Goal: Task Accomplishment & Management: Use online tool/utility

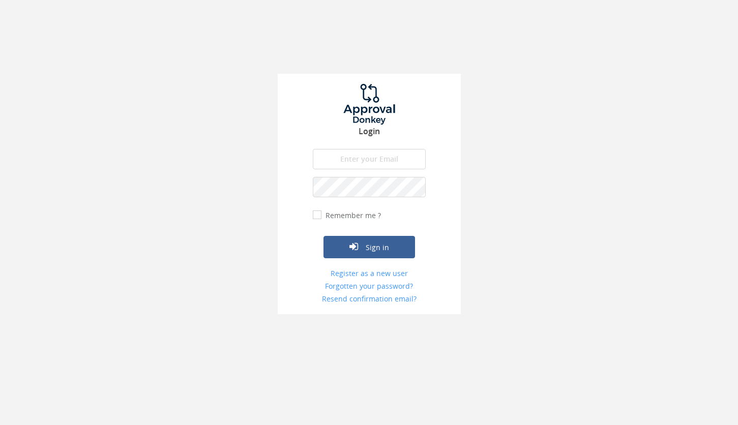
click at [345, 151] on input "email" at bounding box center [369, 159] width 113 height 20
type input "L"
type input "[PERSON_NAME][EMAIL_ADDRESS][DOMAIN_NAME]"
click at [375, 240] on button "Sign in" at bounding box center [369, 247] width 92 height 22
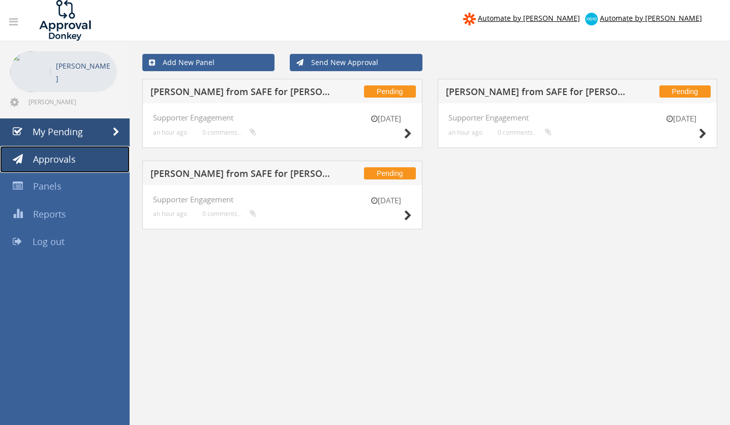
click at [63, 159] on span "Approvals" at bounding box center [54, 159] width 43 height 12
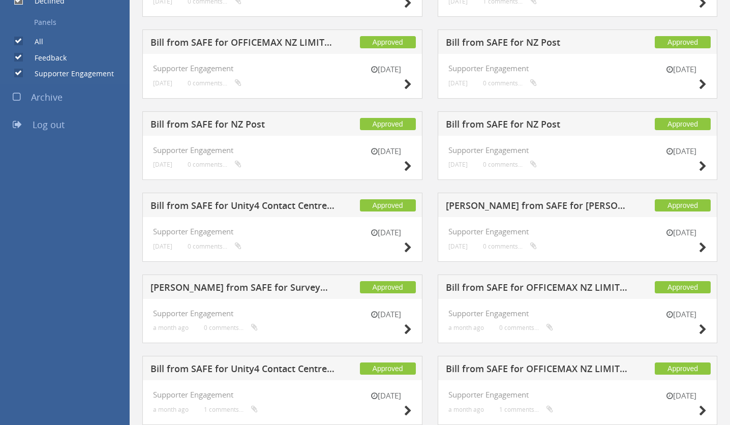
scroll to position [325, 0]
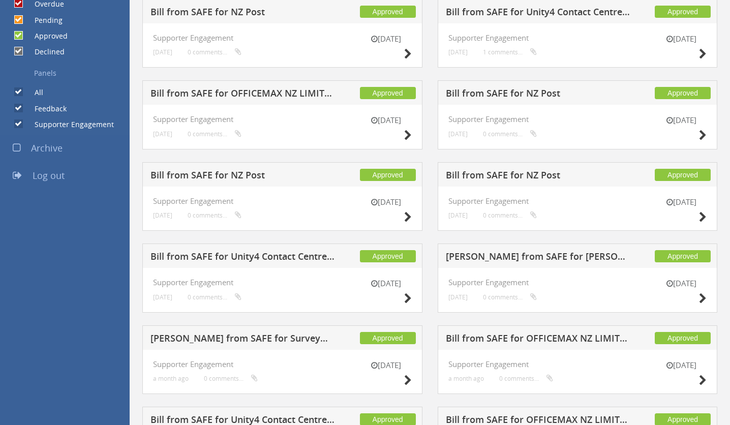
click at [509, 257] on h5 "[PERSON_NAME] from SAFE for [PERSON_NAME]" at bounding box center [538, 258] width 185 height 13
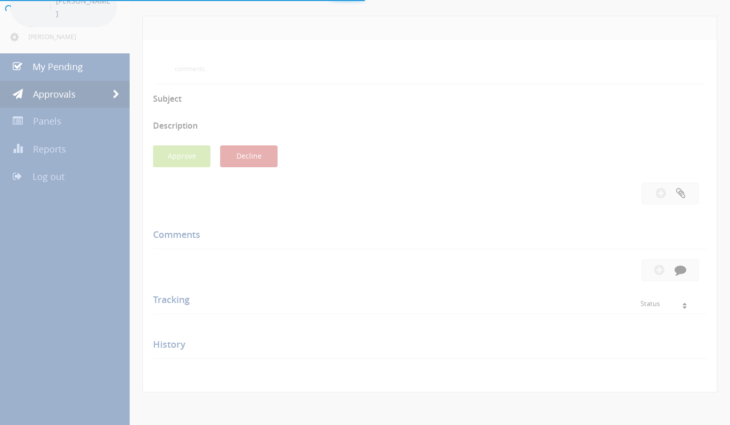
scroll to position [325, 0]
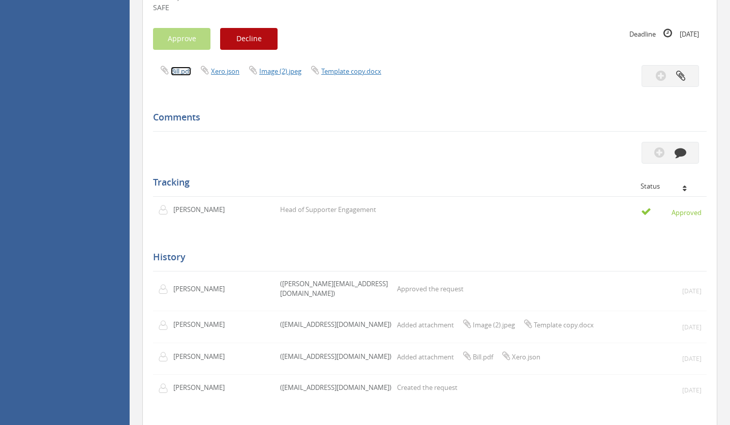
click at [178, 70] on link "Bill.pdf" at bounding box center [181, 71] width 20 height 9
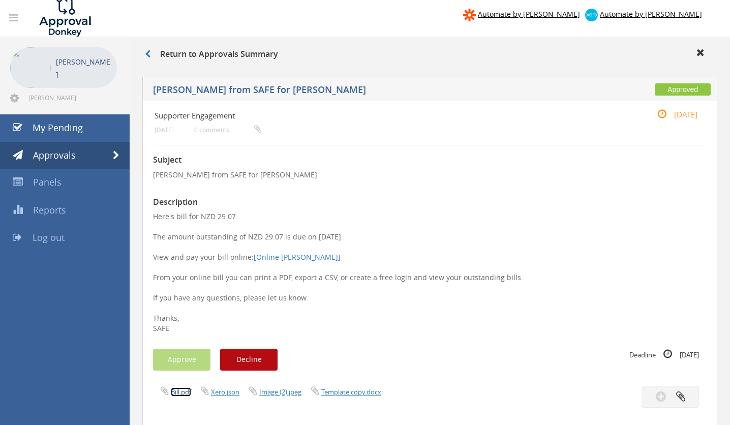
scroll to position [0, 0]
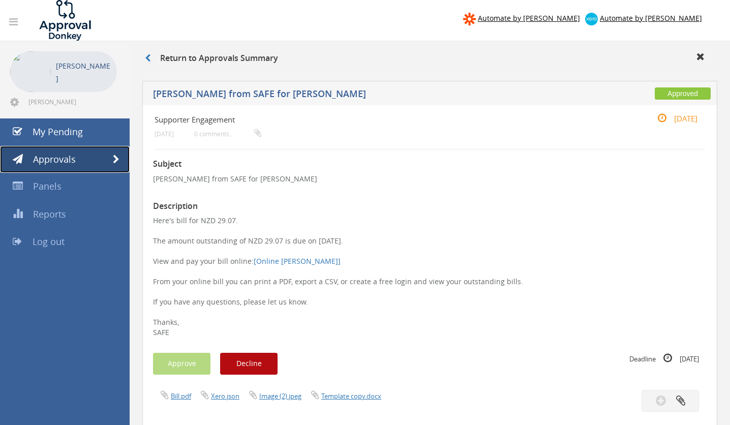
click at [45, 156] on span "Approvals" at bounding box center [54, 159] width 43 height 12
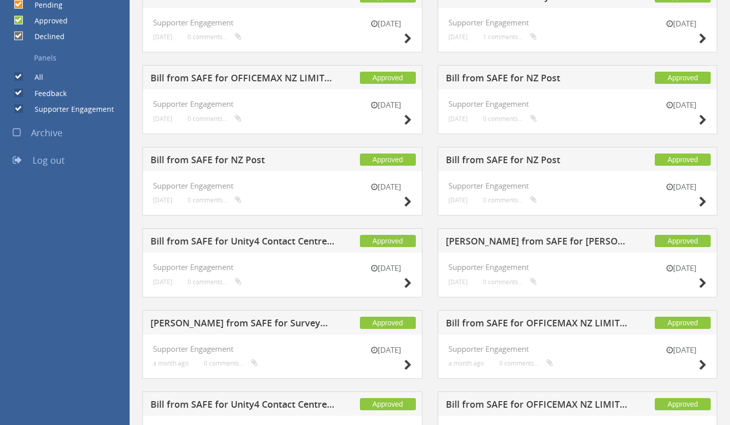
scroll to position [345, 0]
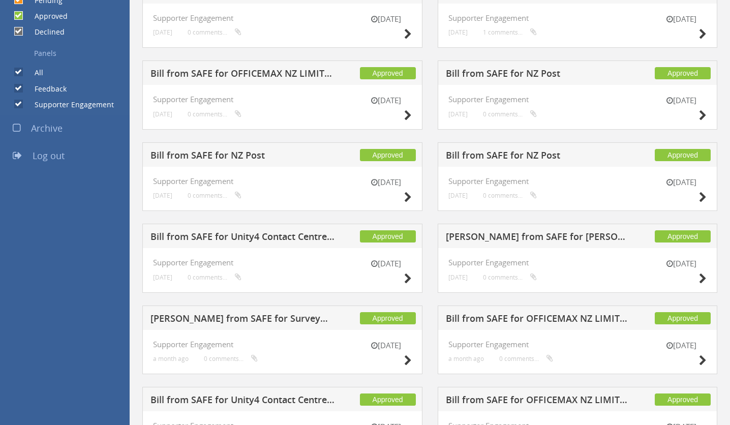
click at [260, 237] on h5 "Bill from SAFE for Unity4 Contact Centre Outsourcing NZ Ltd" at bounding box center [242, 238] width 185 height 13
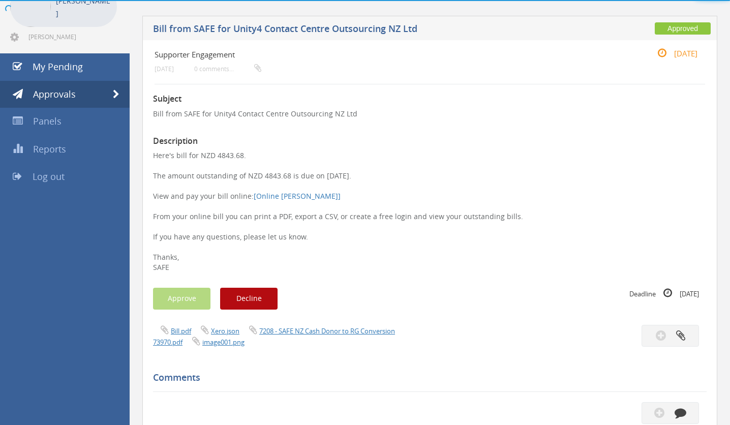
scroll to position [345, 0]
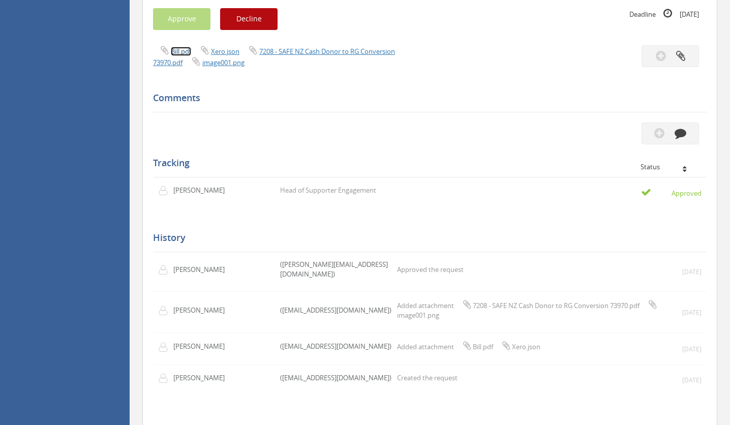
click at [181, 53] on link "Bill.pdf" at bounding box center [181, 51] width 20 height 9
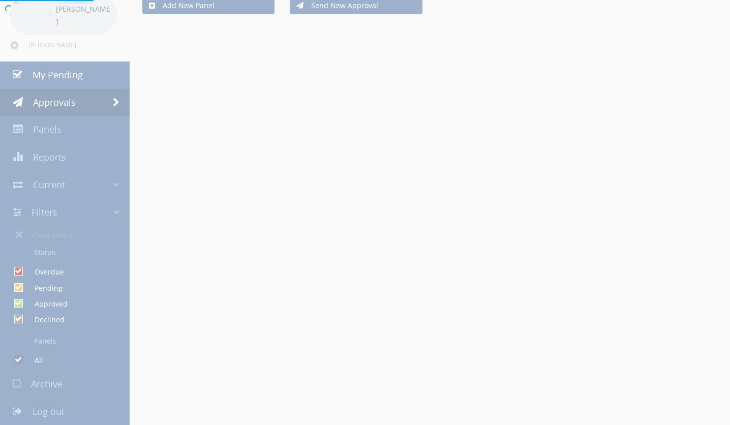
scroll to position [345, 0]
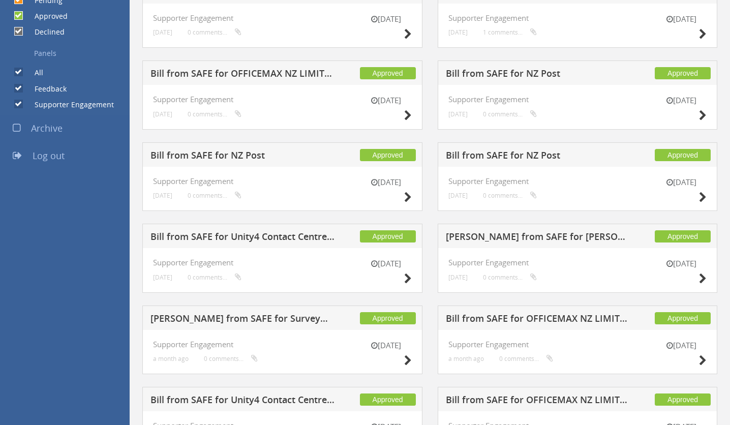
click at [533, 154] on h5 "Bill from SAFE for NZ Post" at bounding box center [538, 156] width 185 height 13
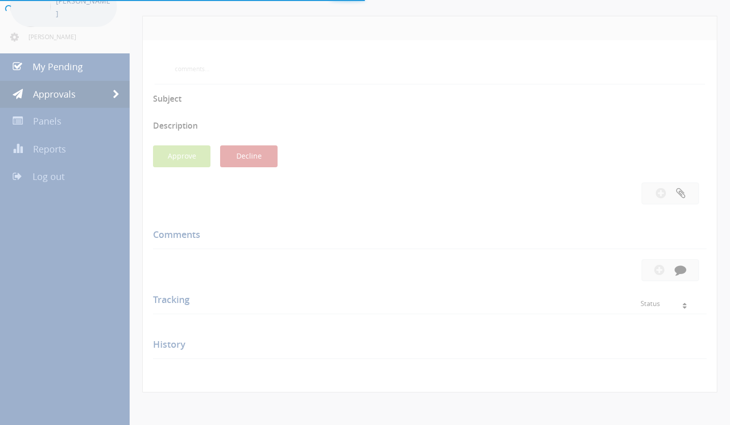
scroll to position [345, 0]
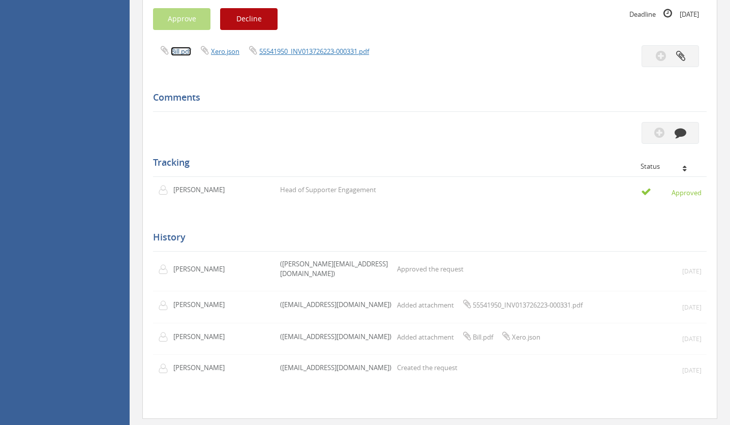
click at [180, 48] on link "Bill.pdf" at bounding box center [181, 51] width 20 height 9
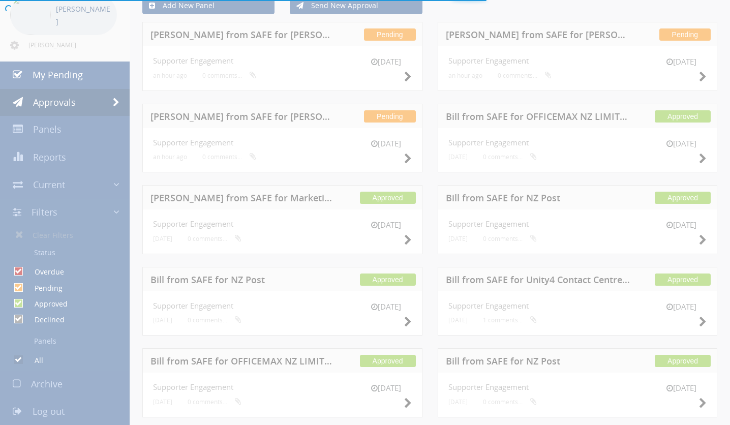
scroll to position [345, 0]
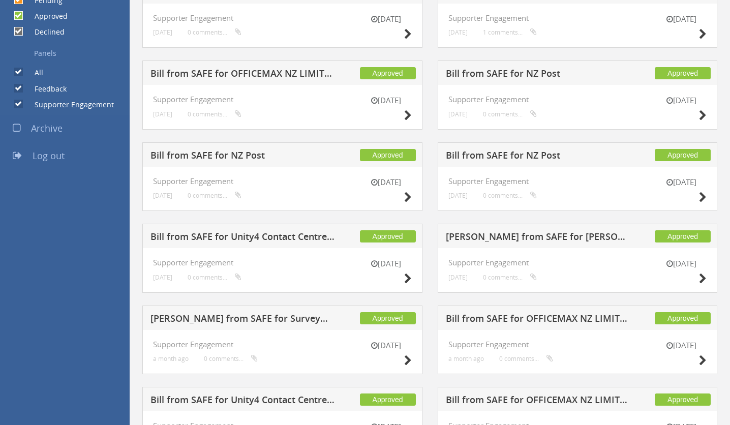
click at [252, 152] on h5 "Bill from SAFE for NZ Post" at bounding box center [242, 156] width 185 height 13
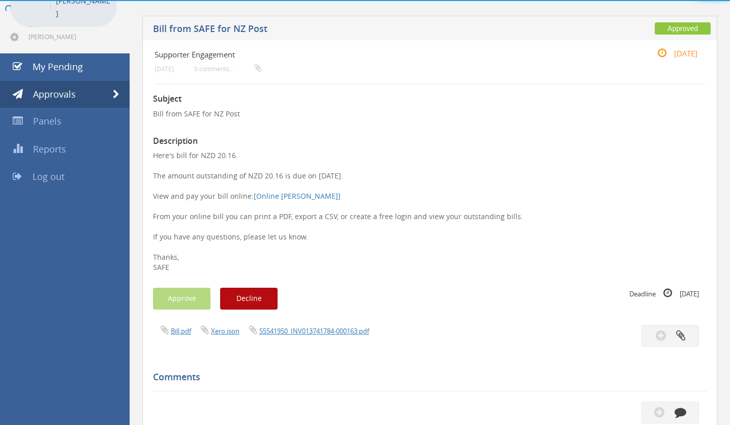
scroll to position [345, 0]
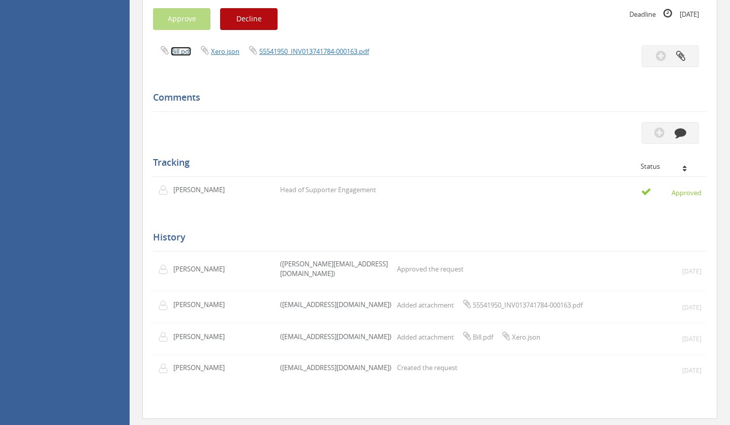
click at [182, 52] on link "Bill.pdf" at bounding box center [181, 51] width 20 height 9
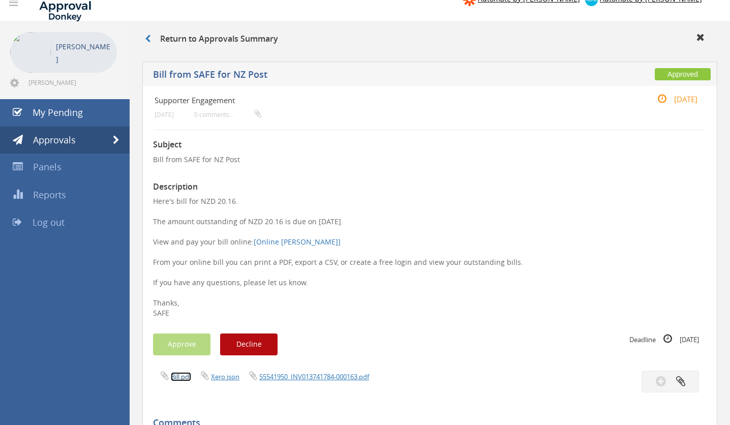
scroll to position [7, 0]
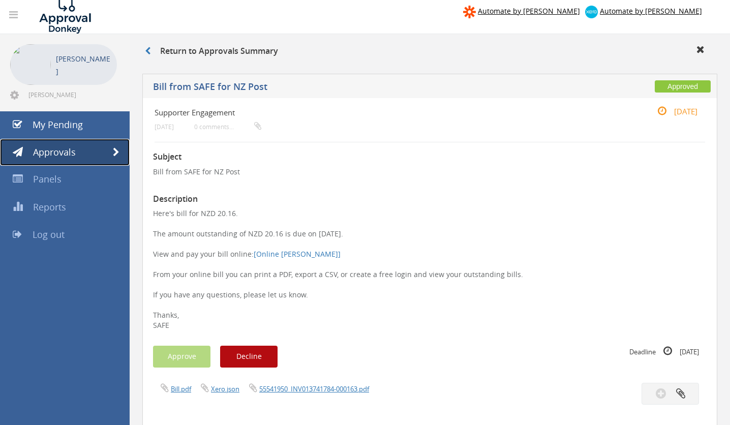
click at [42, 153] on span "Approvals" at bounding box center [54, 152] width 43 height 12
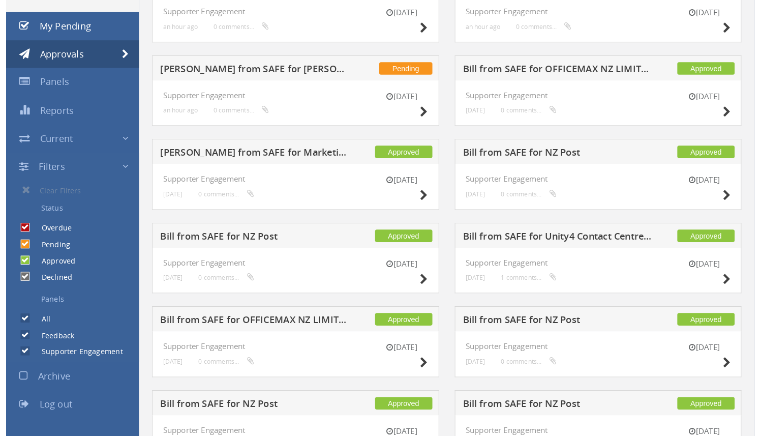
scroll to position [111, 0]
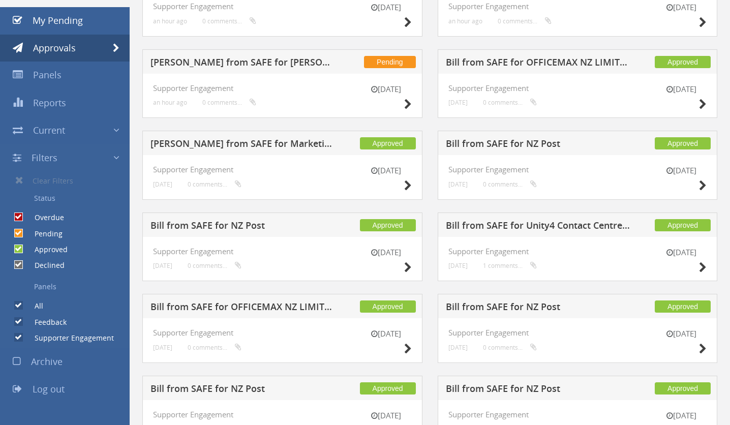
click at [290, 306] on h5 "Bill from SAFE for OFFICEMAX NZ LIMITED (DD)" at bounding box center [242, 308] width 185 height 13
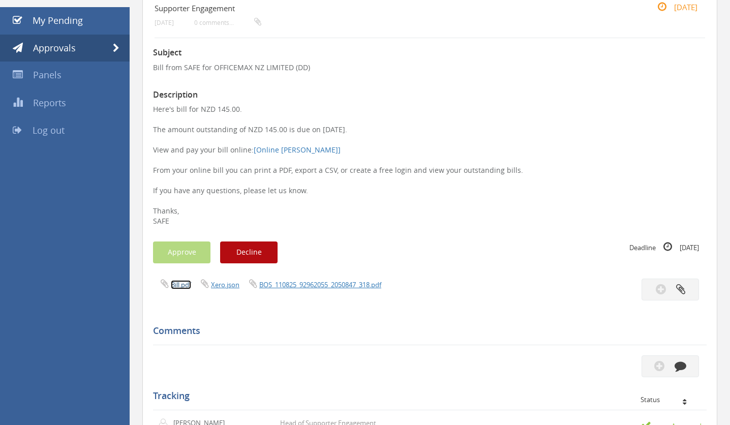
click at [177, 288] on link "Bill.pdf" at bounding box center [181, 284] width 20 height 9
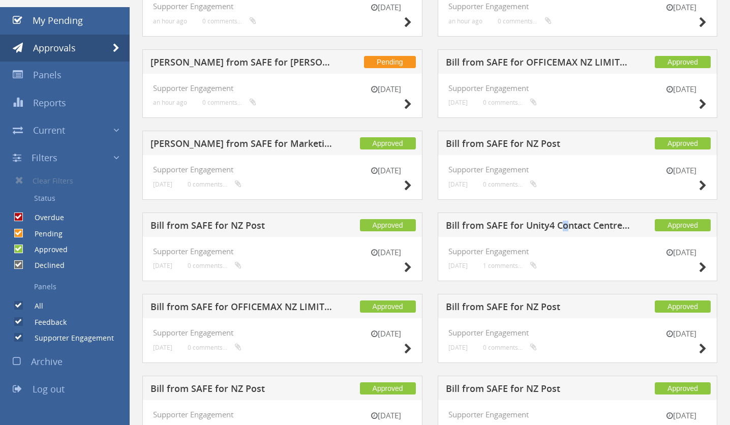
click at [564, 221] on h5 "Bill from SAFE for Unity4 Contact Centre Outsourcing NZ Ltd" at bounding box center [538, 227] width 185 height 13
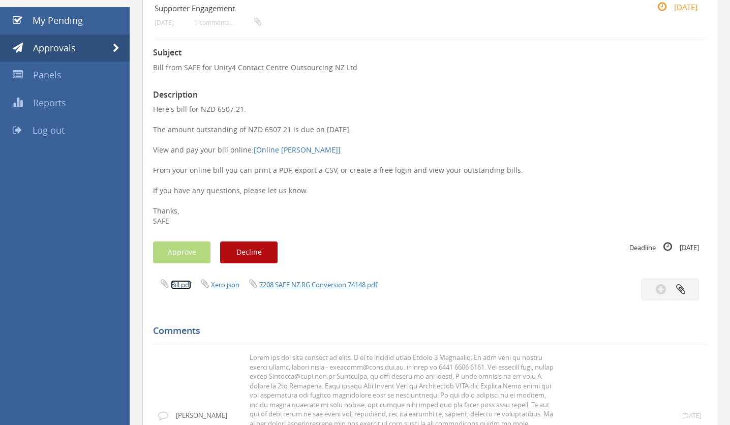
click at [178, 285] on link "Bill.pdf" at bounding box center [181, 284] width 20 height 9
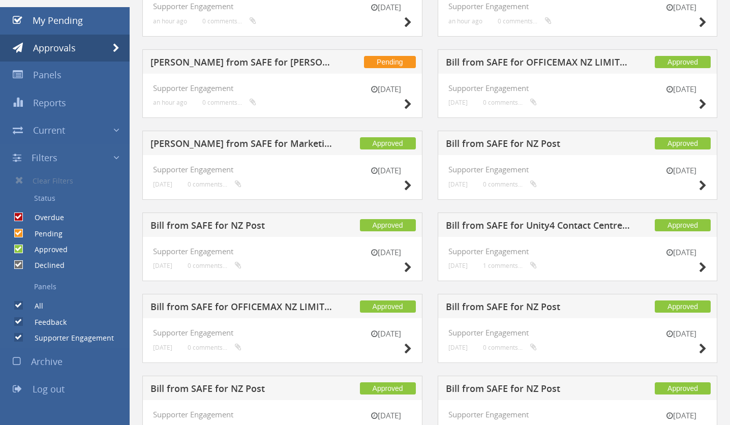
click at [293, 141] on h5 "[PERSON_NAME] from SAFE for Marketing Impact" at bounding box center [242, 145] width 185 height 13
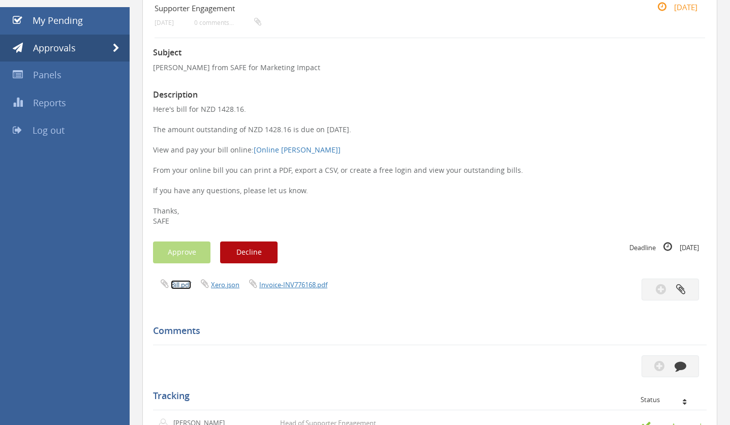
click at [184, 282] on link "Bill.pdf" at bounding box center [181, 284] width 20 height 9
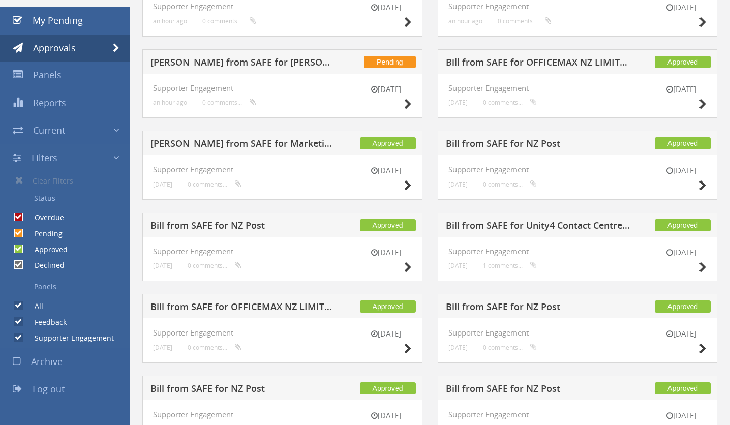
click at [602, 63] on h5 "Bill from SAFE for OFFICEMAX NZ LIMITED (DD)" at bounding box center [538, 63] width 185 height 13
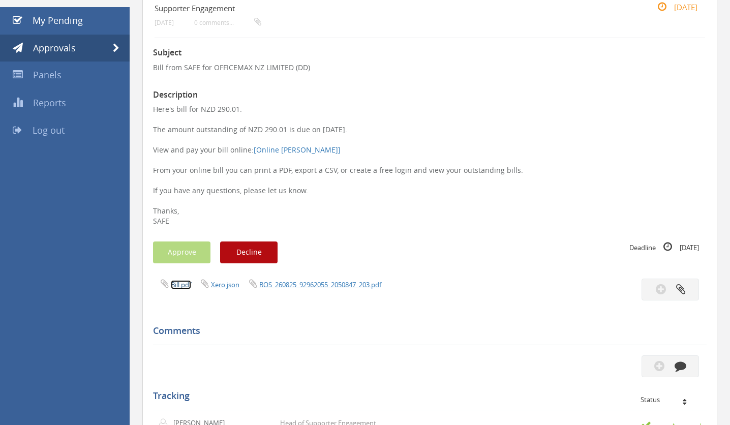
click at [178, 284] on link "Bill.pdf" at bounding box center [181, 284] width 20 height 9
click at [70, 49] on span "Approvals" at bounding box center [54, 48] width 43 height 12
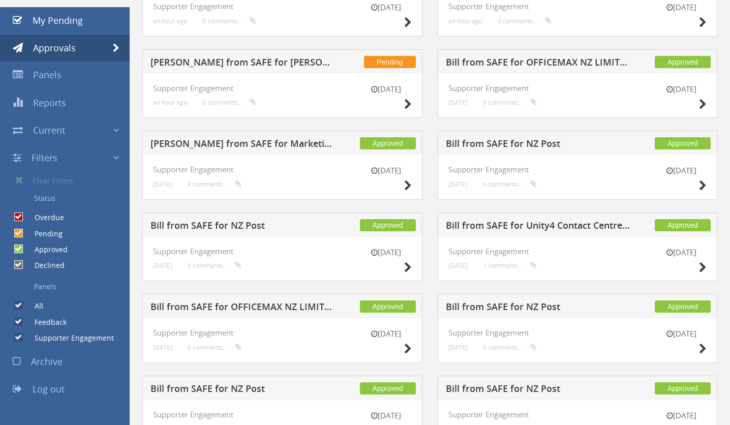
click at [289, 61] on h5 "[PERSON_NAME] from SAFE for [PERSON_NAME]" at bounding box center [242, 63] width 185 height 13
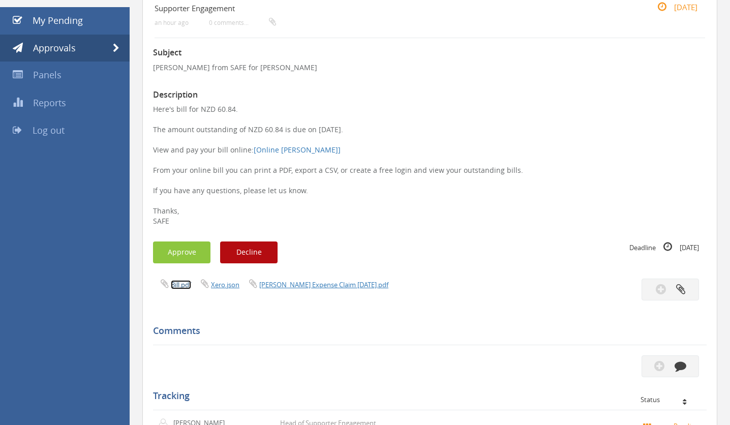
click at [189, 287] on link "Bill.pdf" at bounding box center [181, 284] width 20 height 9
click at [185, 251] on button "Approve" at bounding box center [181, 253] width 57 height 22
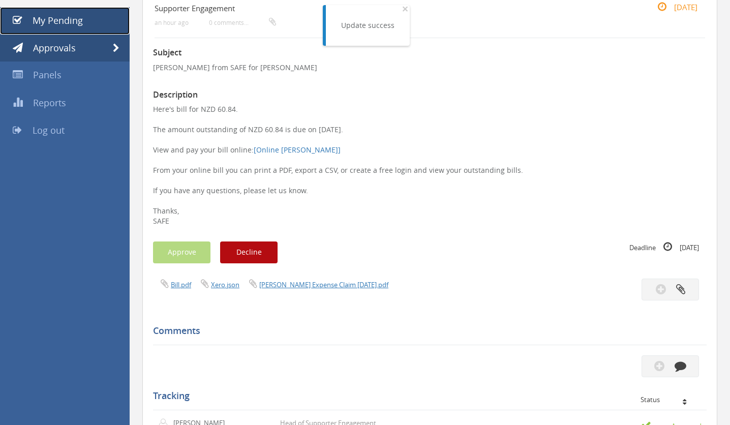
click at [52, 21] on span "My Pending" at bounding box center [58, 20] width 50 height 12
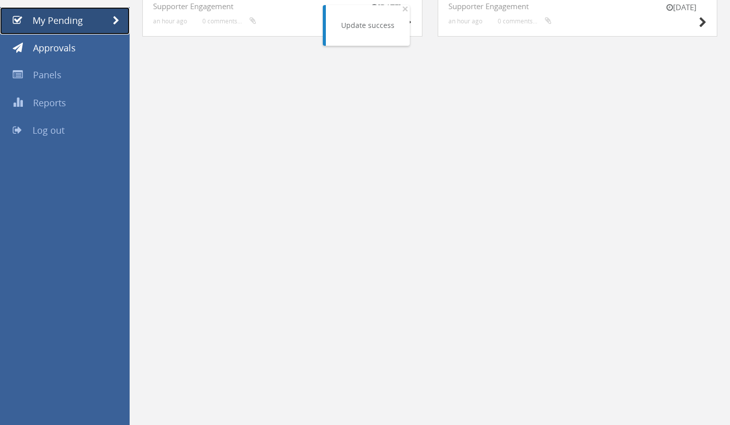
click at [66, 16] on span "My Pending" at bounding box center [58, 20] width 50 height 12
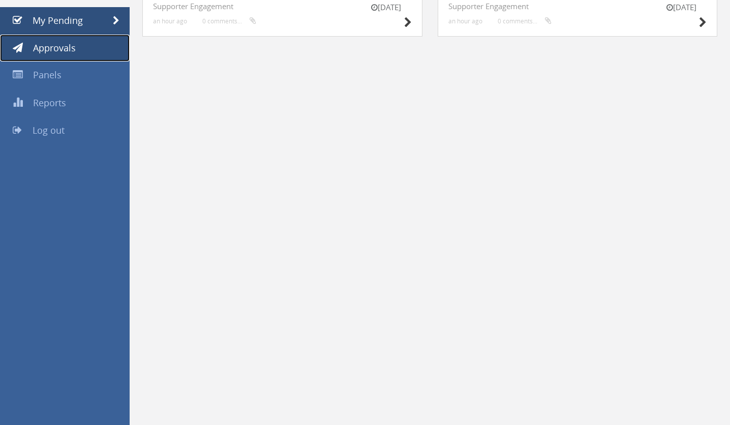
click at [63, 49] on span "Approvals" at bounding box center [54, 48] width 43 height 12
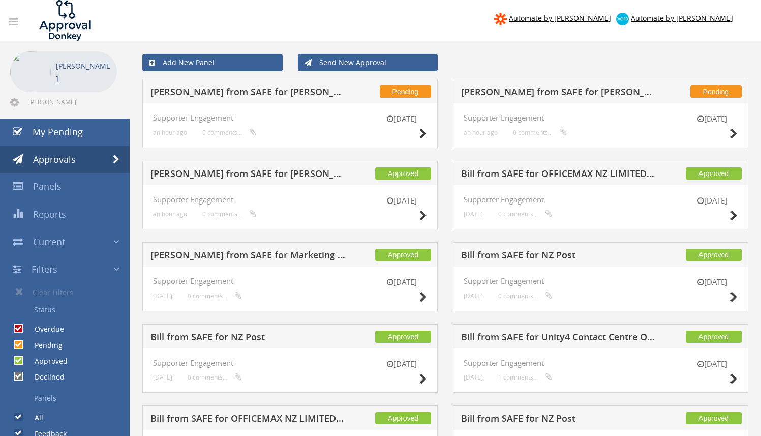
click at [239, 90] on h5 "[PERSON_NAME] from SAFE for [PERSON_NAME]" at bounding box center [247, 93] width 195 height 13
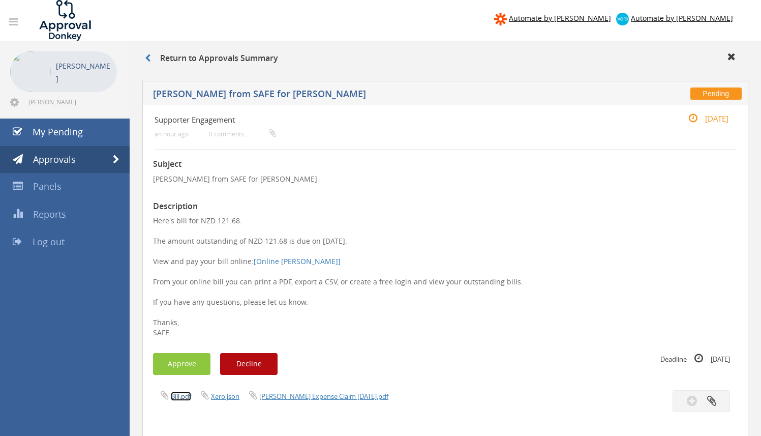
click at [186, 398] on link "Bill.pdf" at bounding box center [181, 395] width 20 height 9
click at [177, 358] on button "Approve" at bounding box center [181, 364] width 57 height 22
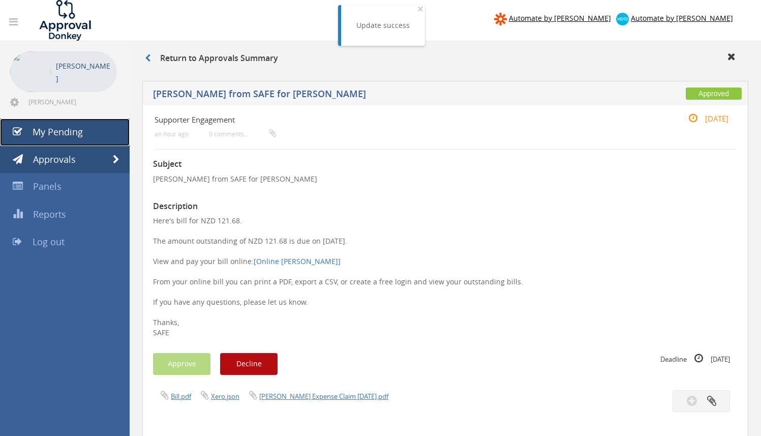
click at [70, 128] on span "My Pending" at bounding box center [58, 132] width 50 height 12
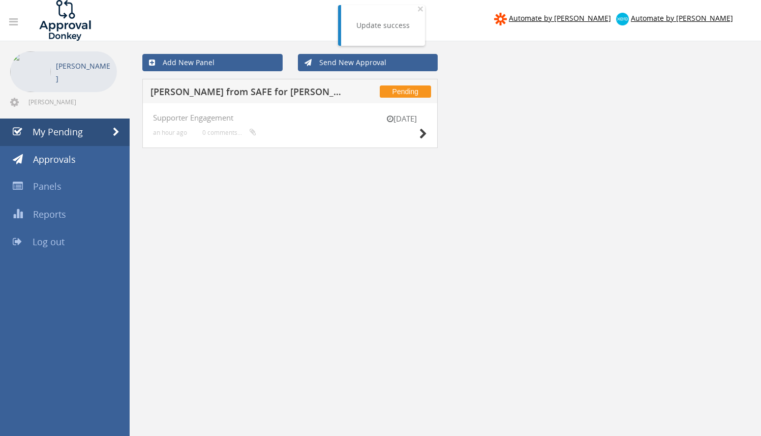
click at [252, 92] on h5 "[PERSON_NAME] from SAFE for [PERSON_NAME]" at bounding box center [247, 93] width 195 height 13
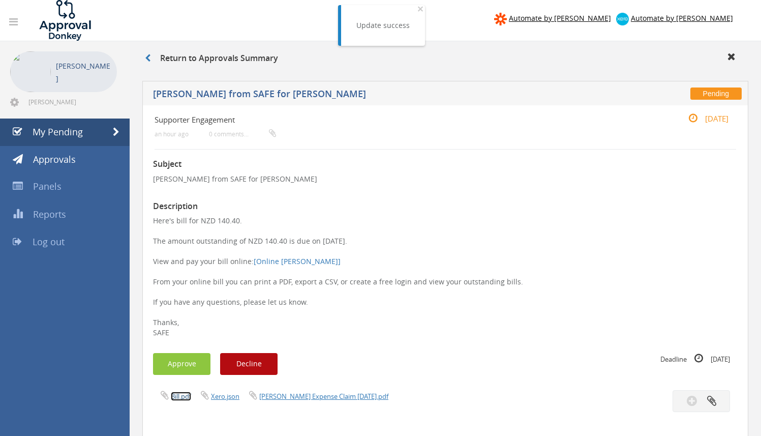
click at [177, 398] on link "Bill.pdf" at bounding box center [181, 395] width 20 height 9
click at [177, 361] on button "Approve" at bounding box center [181, 364] width 57 height 22
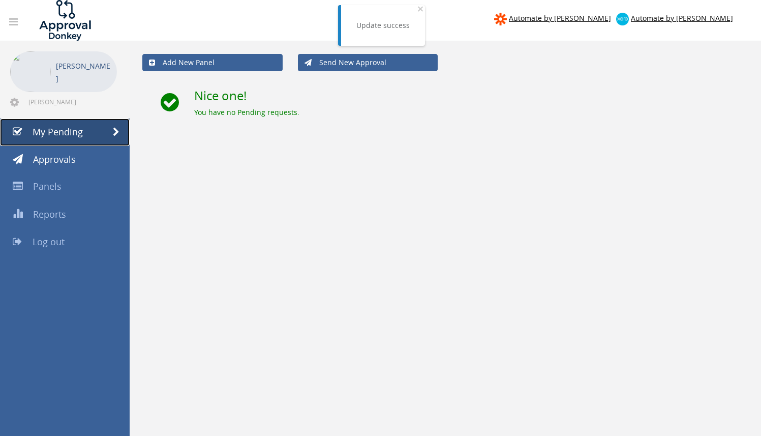
click at [49, 127] on span "My Pending" at bounding box center [58, 132] width 50 height 12
click at [55, 160] on span "Approvals" at bounding box center [54, 159] width 43 height 12
